Goal: Register for event/course

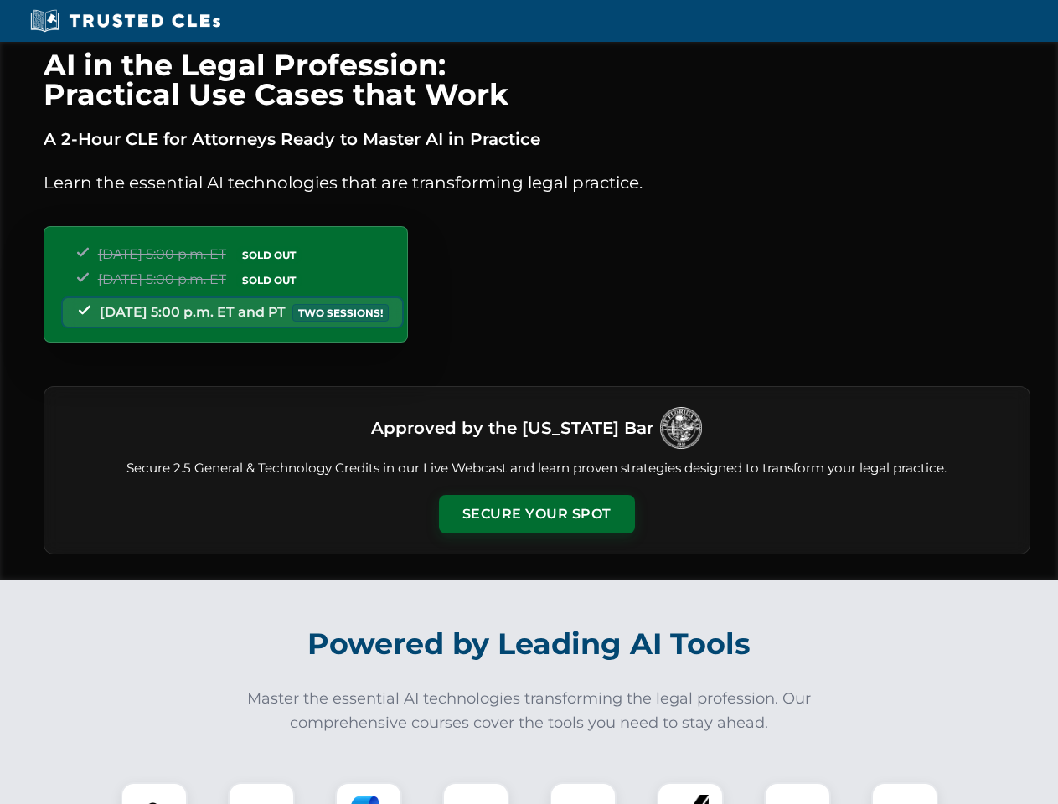
click at [536, 514] on button "Secure Your Spot" at bounding box center [537, 514] width 196 height 39
click at [154, 794] on img at bounding box center [154, 816] width 49 height 49
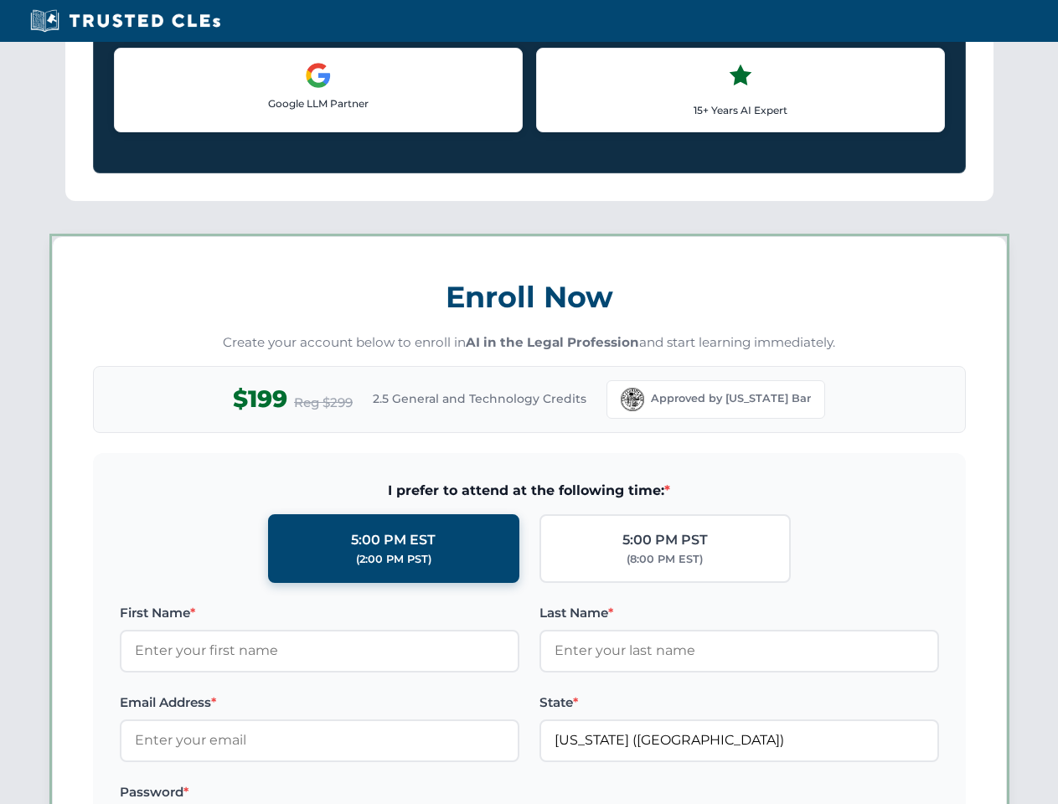
click at [369, 794] on label "Password *" at bounding box center [320, 793] width 400 height 20
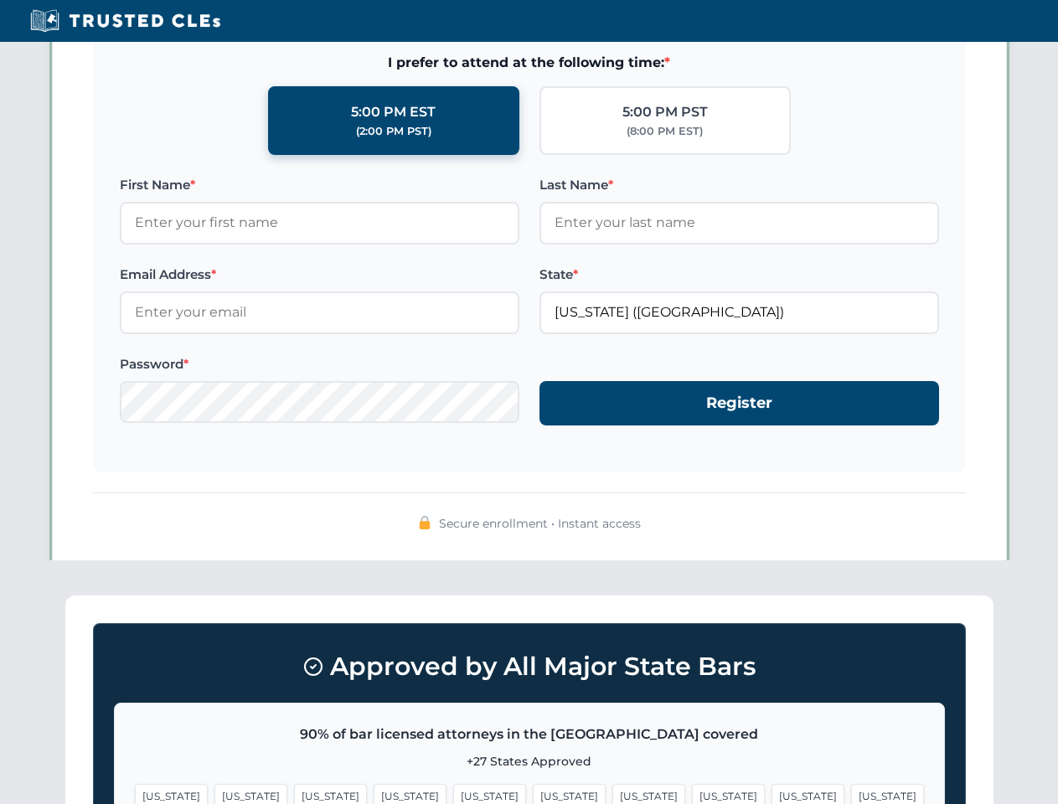
click at [772, 794] on span "[US_STATE]" at bounding box center [808, 796] width 73 height 24
